Goal: Task Accomplishment & Management: Use online tool/utility

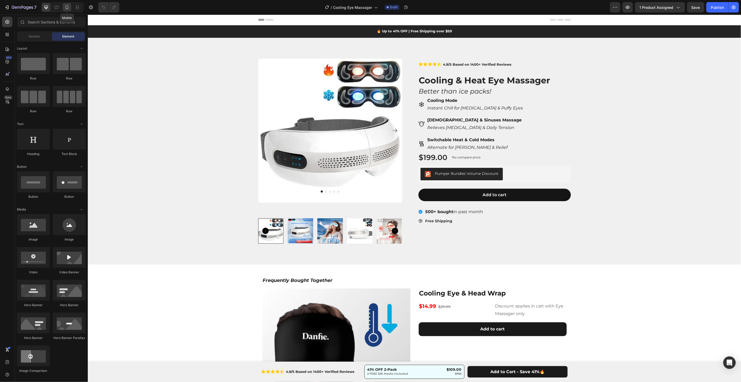
click at [66, 9] on icon at bounding box center [67, 7] width 3 height 4
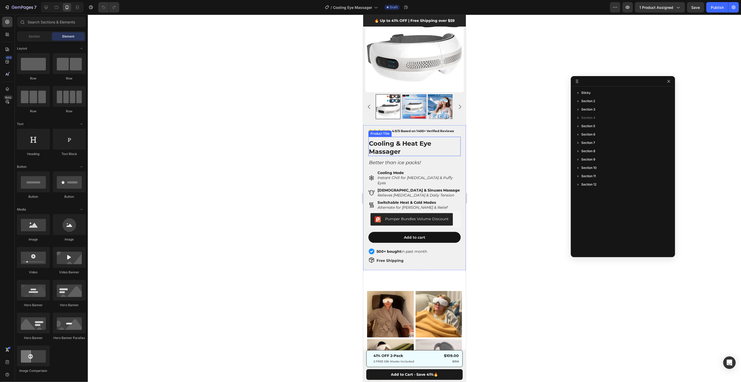
scroll to position [13, 0]
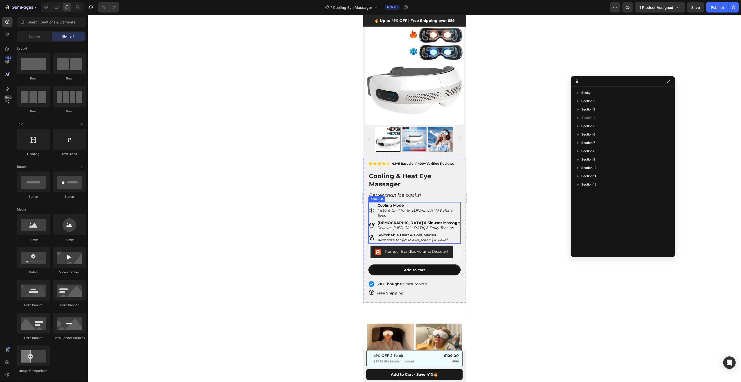
click at [410, 209] on icon "Instant Chill for [MEDICAL_DATA] & Puffy Eyes" at bounding box center [414, 213] width 75 height 10
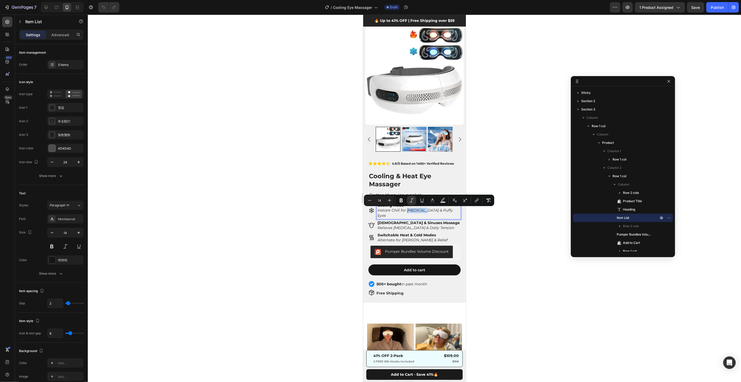
click at [401, 206] on strong "Cooling Mode" at bounding box center [390, 205] width 26 height 5
click at [390, 208] on p "Cooling Mode" at bounding box center [418, 205] width 82 height 5
click at [404, 203] on div "Cooling Mode Instant Chill for [MEDICAL_DATA] & Puffy Eyes" at bounding box center [419, 210] width 84 height 17
click at [504, 201] on div at bounding box center [414, 199] width 653 height 368
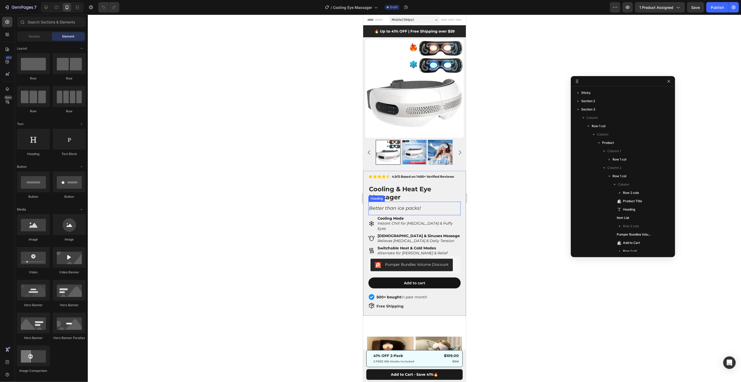
scroll to position [11, 0]
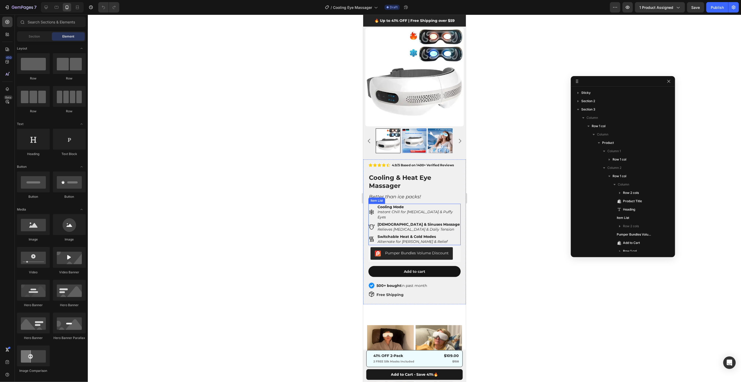
click at [399, 207] on strong "Cooling Mode" at bounding box center [390, 206] width 26 height 5
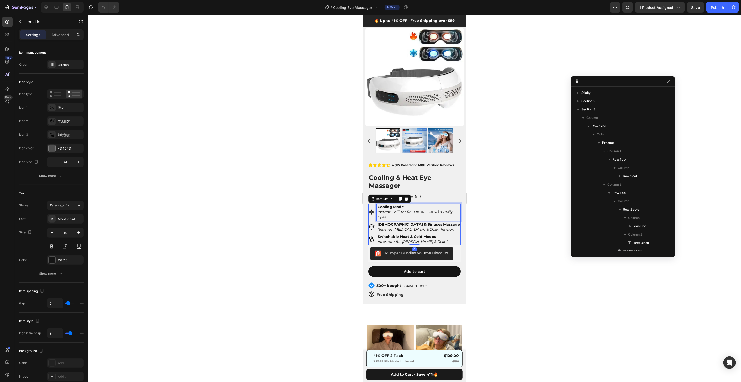
scroll to position [115, 0]
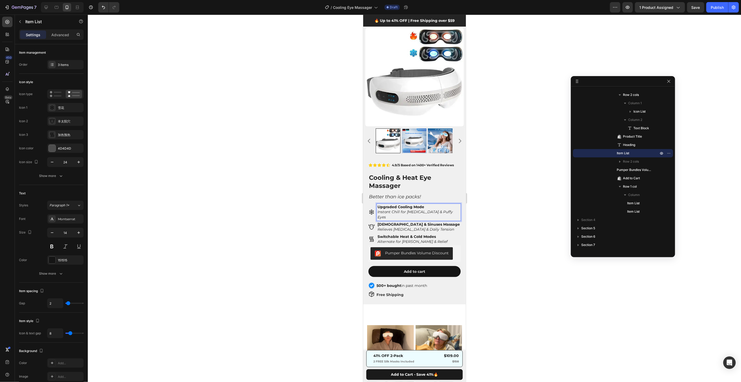
click at [333, 211] on div at bounding box center [414, 199] width 653 height 368
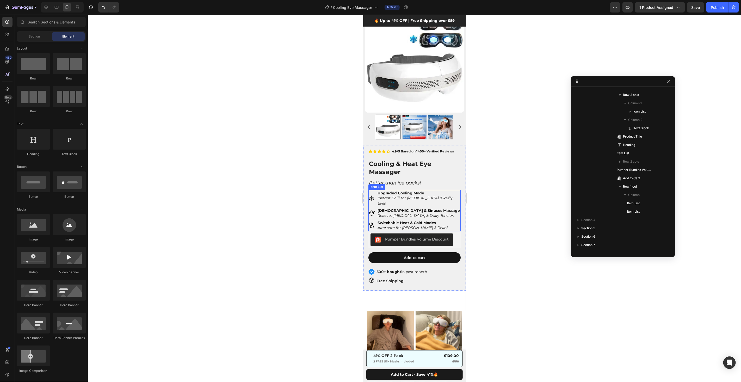
scroll to position [25, 0]
click at [402, 187] on div "Better than ice packs! Heading" at bounding box center [414, 182] width 92 height 13
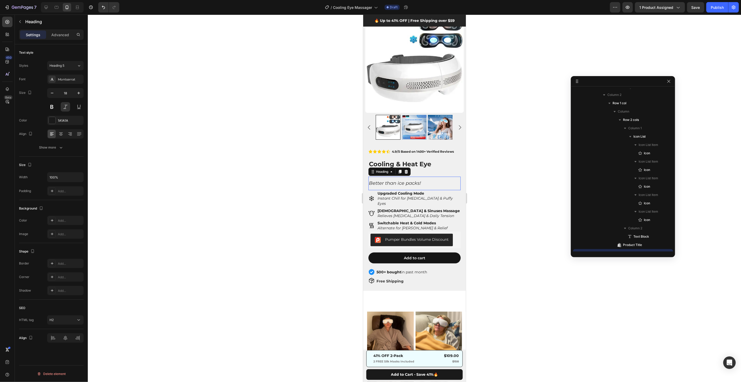
scroll to position [215, 0]
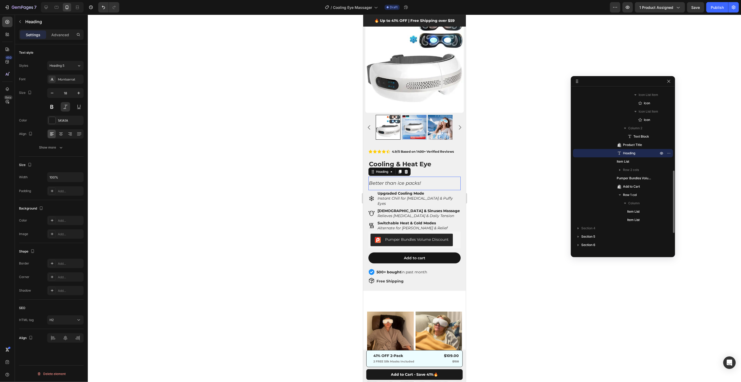
click at [402, 187] on div "Better than ice packs! Heading 0" at bounding box center [414, 182] width 92 height 13
click at [407, 183] on h2 "Better than ice packs!" at bounding box center [414, 183] width 92 height 7
drag, startPoint x: 435, startPoint y: 183, endPoint x: 429, endPoint y: 182, distance: 6.6
click at [429, 182] on p "Better than ice packs!" at bounding box center [414, 183] width 91 height 6
drag, startPoint x: 372, startPoint y: 182, endPoint x: 367, endPoint y: 182, distance: 5.2
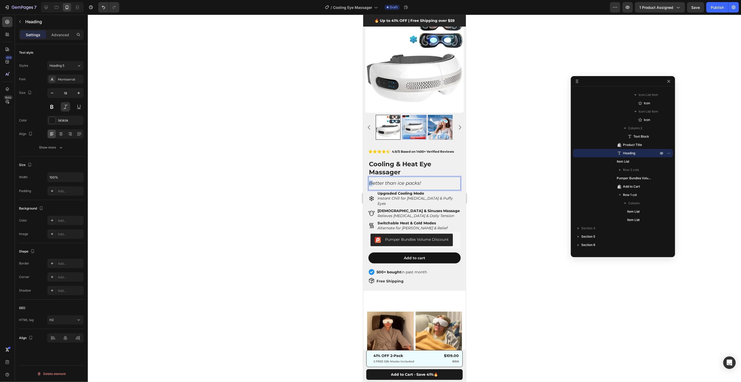
click at [367, 182] on div "Icon Icon Icon Icon Icon Icon List 4.9/5 Based on 1400+ Verified Reviews Text B…" at bounding box center [414, 218] width 103 height 145
click at [513, 174] on div at bounding box center [414, 199] width 653 height 368
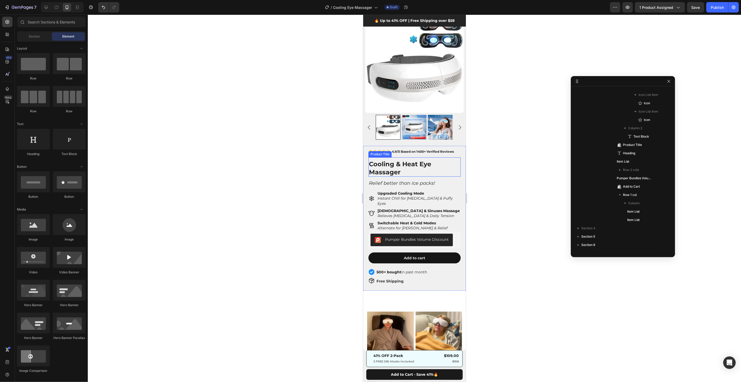
click at [491, 165] on div at bounding box center [414, 199] width 653 height 368
click at [388, 179] on div "Relief better than ice packs! Heading" at bounding box center [414, 182] width 92 height 13
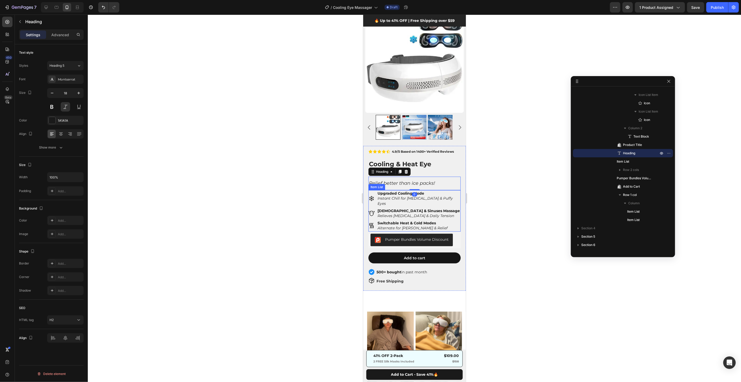
click at [394, 193] on strong "Upgraded Cooling Mode" at bounding box center [400, 193] width 47 height 5
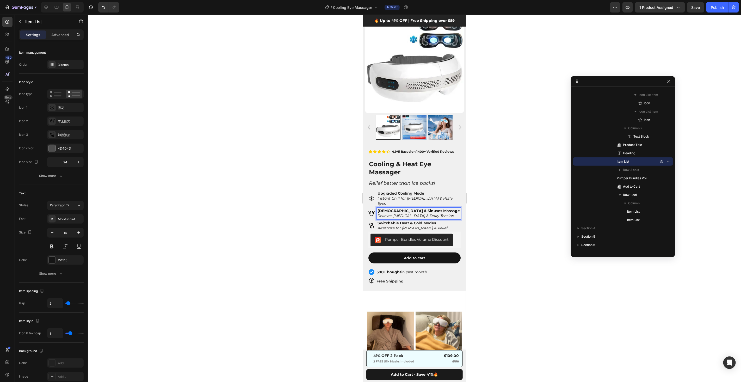
click at [529, 173] on div at bounding box center [414, 199] width 653 height 368
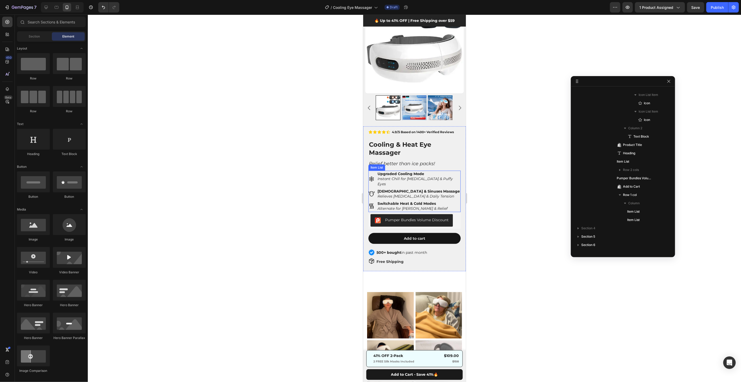
scroll to position [49, 0]
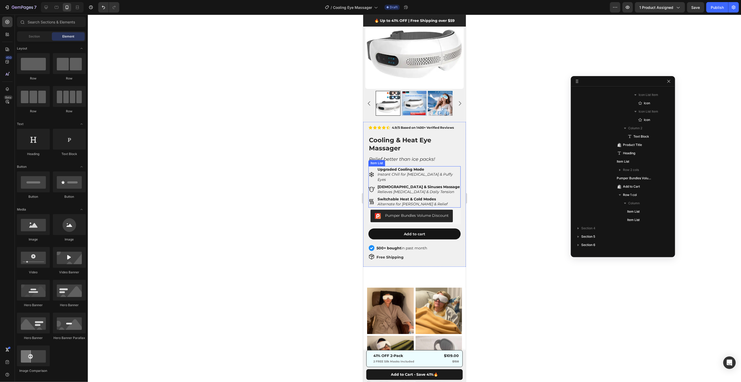
click at [408, 201] on icon "Alternate for [PERSON_NAME] & Relief" at bounding box center [412, 203] width 70 height 5
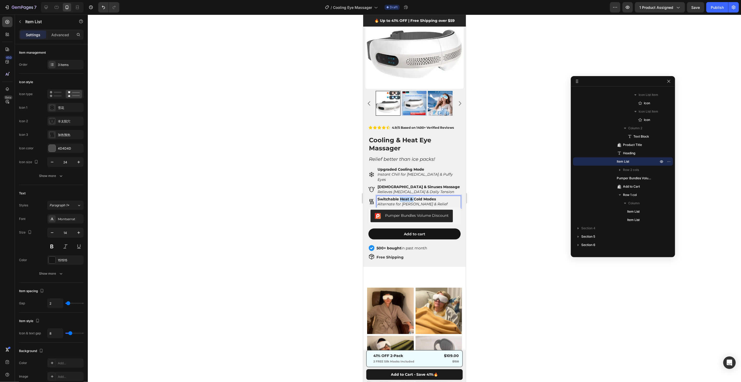
drag, startPoint x: 401, startPoint y: 192, endPoint x: 415, endPoint y: 193, distance: 14.1
click at [401, 197] on strong "Switchable Cold & Heat Modes" at bounding box center [406, 199] width 59 height 5
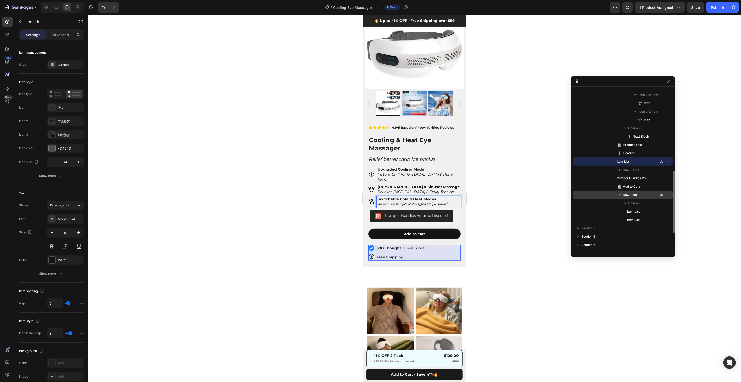
click at [591, 192] on div "Row 1 col" at bounding box center [623, 195] width 96 height 8
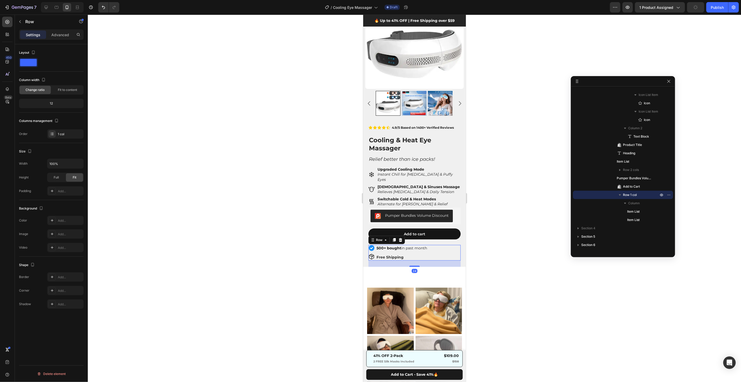
click at [548, 193] on div at bounding box center [414, 199] width 653 height 368
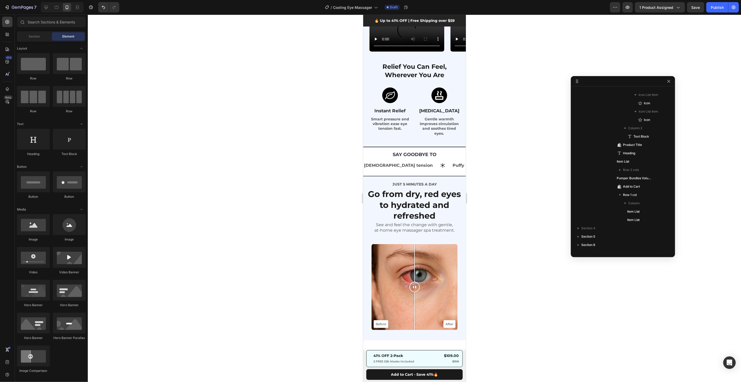
scroll to position [445, 0]
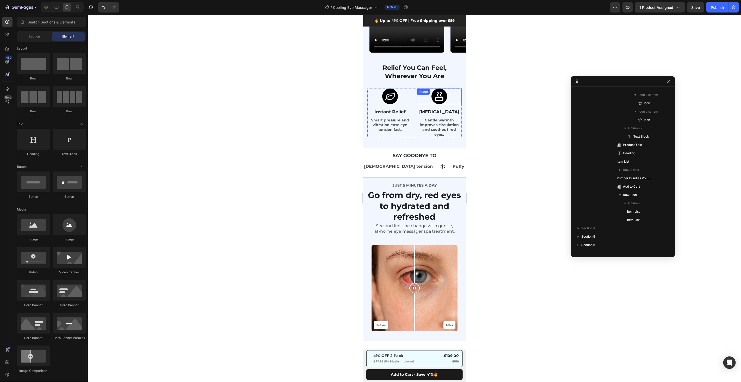
click at [419, 104] on div at bounding box center [439, 96] width 45 height 16
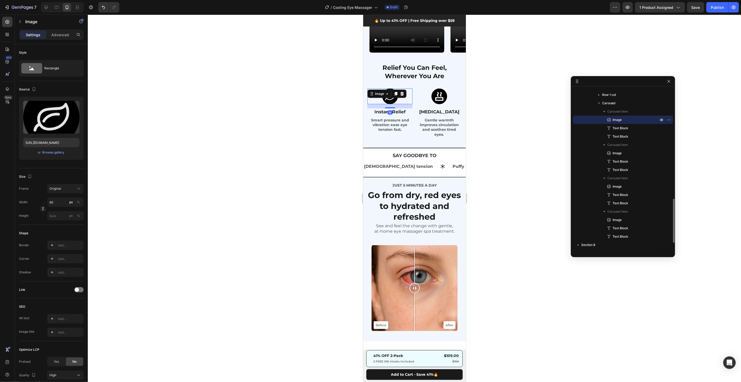
click at [404, 104] on div at bounding box center [389, 96] width 45 height 16
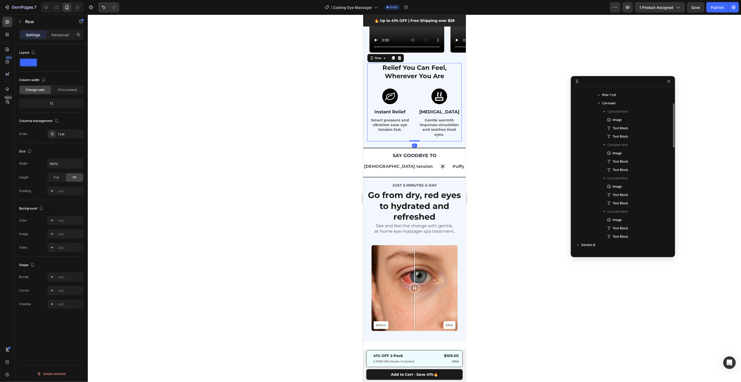
click at [412, 141] on div "Relief You Can Feel, Wherever You Are Heading Row Image Instant Relief Text Blo…" at bounding box center [414, 102] width 94 height 78
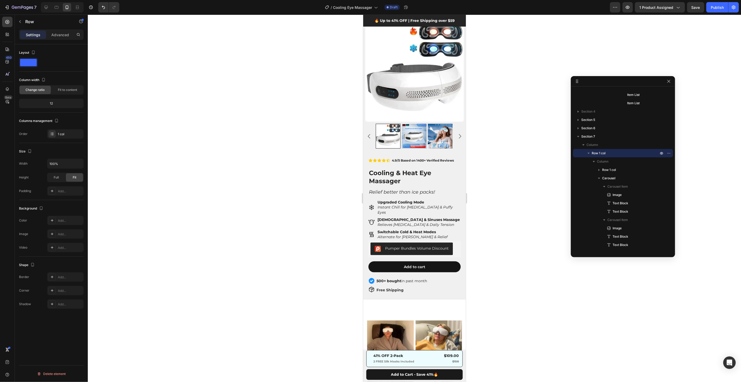
scroll to position [0, 0]
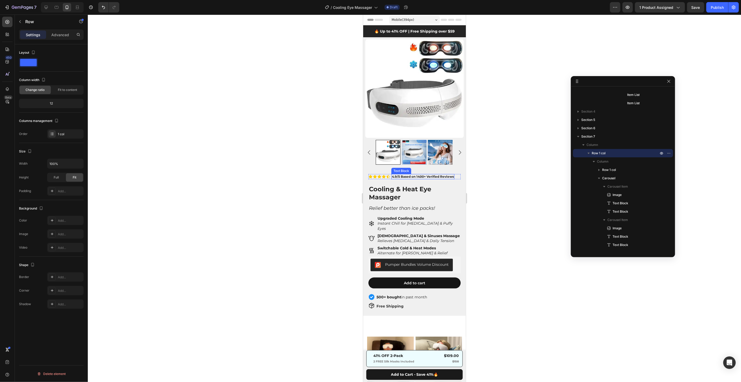
click at [421, 176] on p "4.9/5 Based on 1400+ Verified Reviews" at bounding box center [423, 176] width 62 height 4
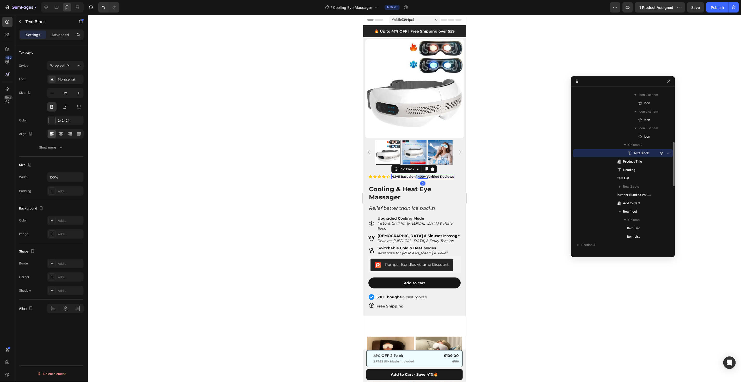
click at [421, 176] on p "4.9/5 Based on 1400+ Verified Reviews" at bounding box center [423, 176] width 62 height 4
click at [478, 199] on div at bounding box center [414, 199] width 653 height 368
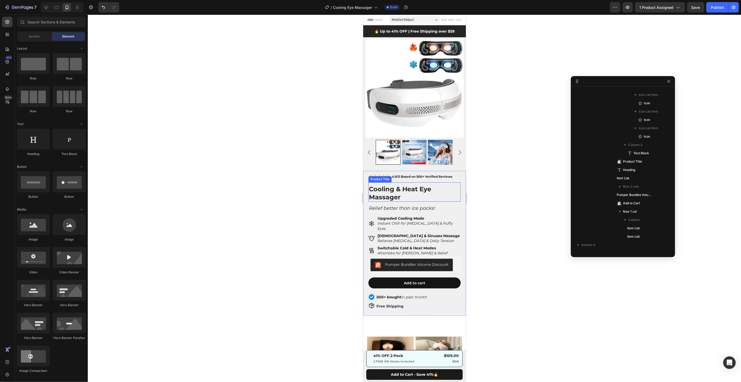
click at [414, 189] on h1 "Cooling & Heat Eye Massager" at bounding box center [414, 192] width 92 height 17
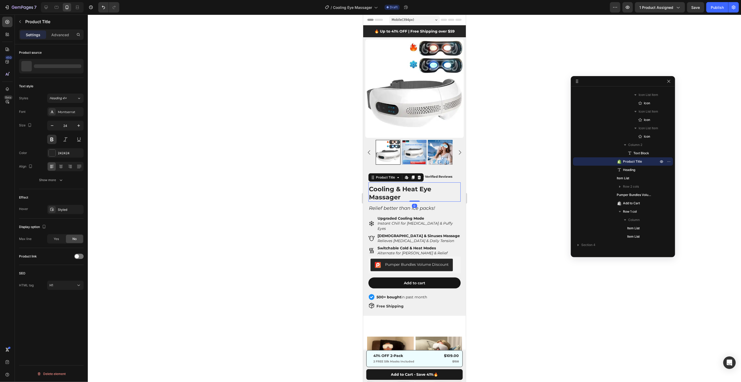
click at [414, 189] on h1 "Cooling & Heat Eye Massager" at bounding box center [414, 192] width 92 height 17
click at [522, 165] on div at bounding box center [414, 199] width 653 height 368
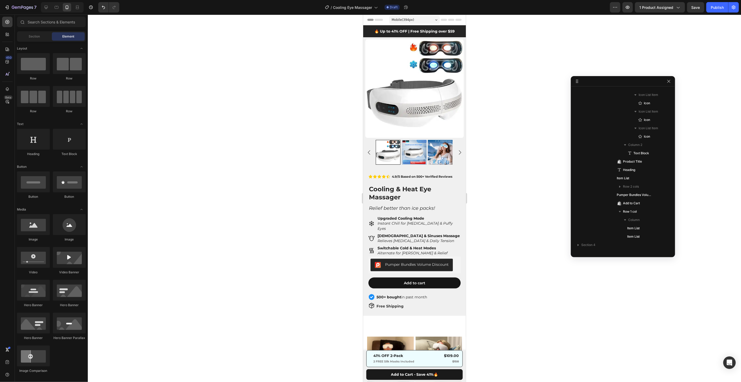
click at [503, 201] on div at bounding box center [414, 199] width 653 height 368
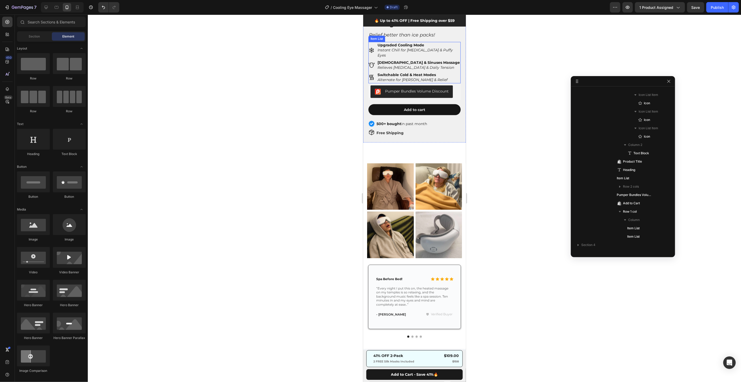
scroll to position [174, 0]
